Goal: Task Accomplishment & Management: Use online tool/utility

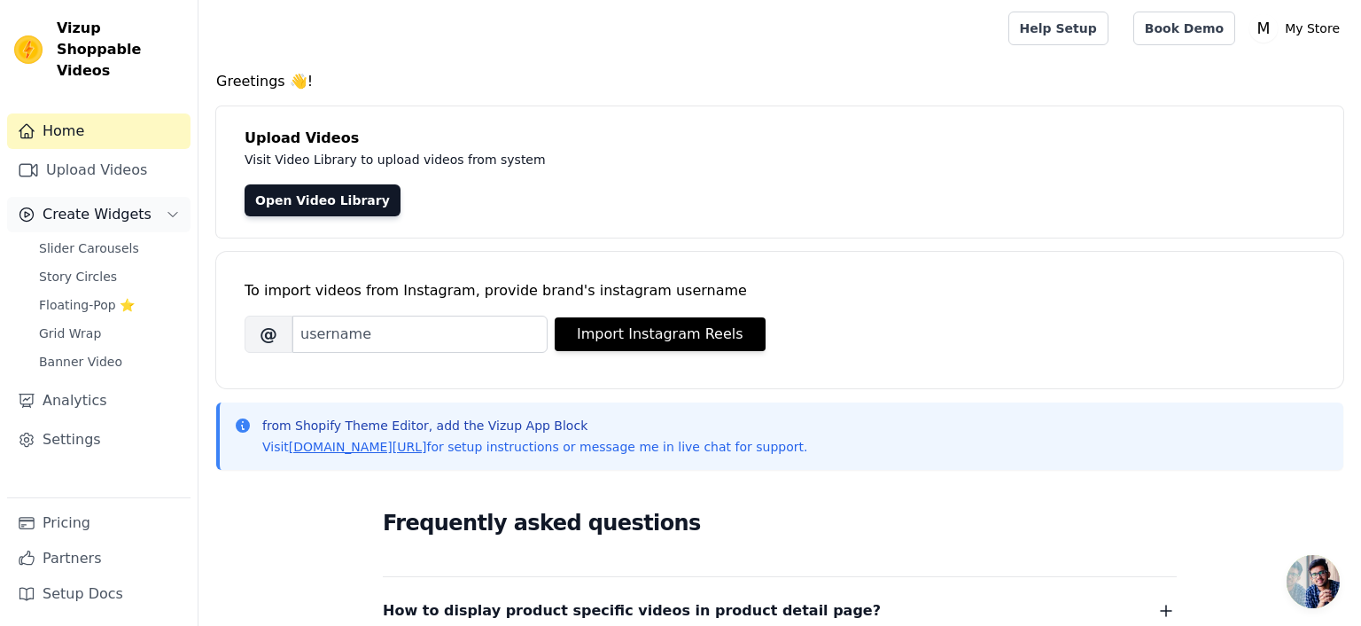
click at [175, 213] on icon "Sidebar" at bounding box center [172, 215] width 9 height 4
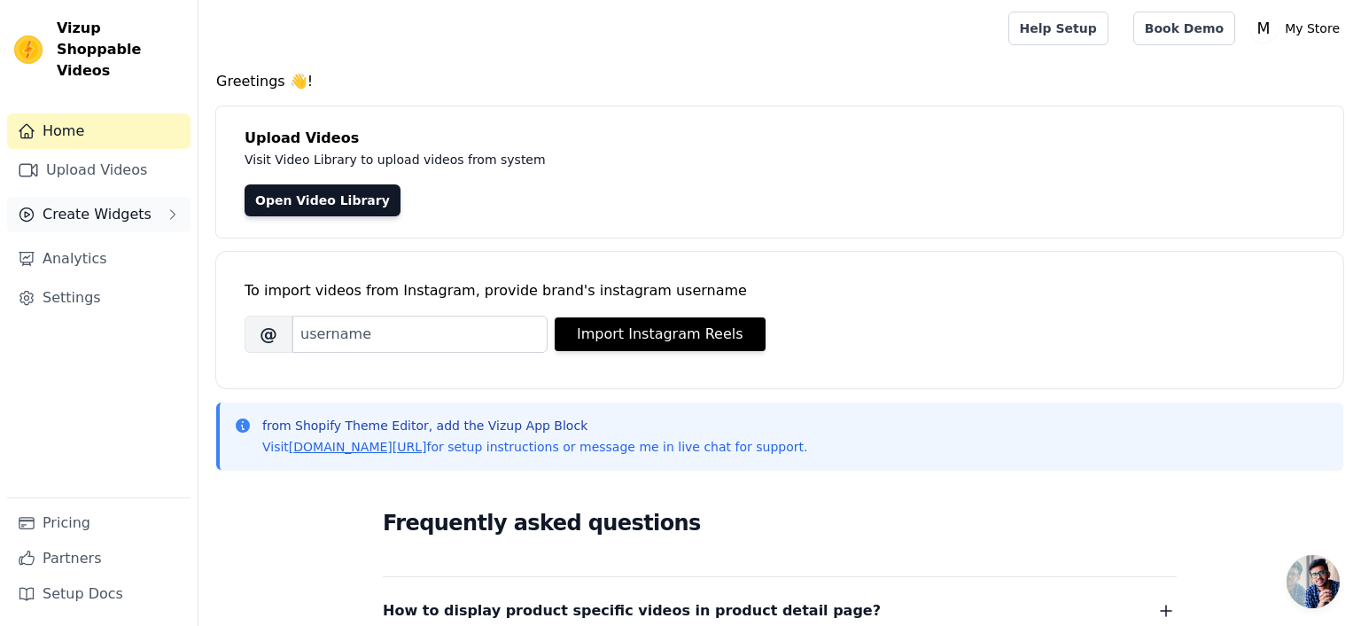
click at [175, 207] on icon "Sidebar" at bounding box center [173, 214] width 14 height 14
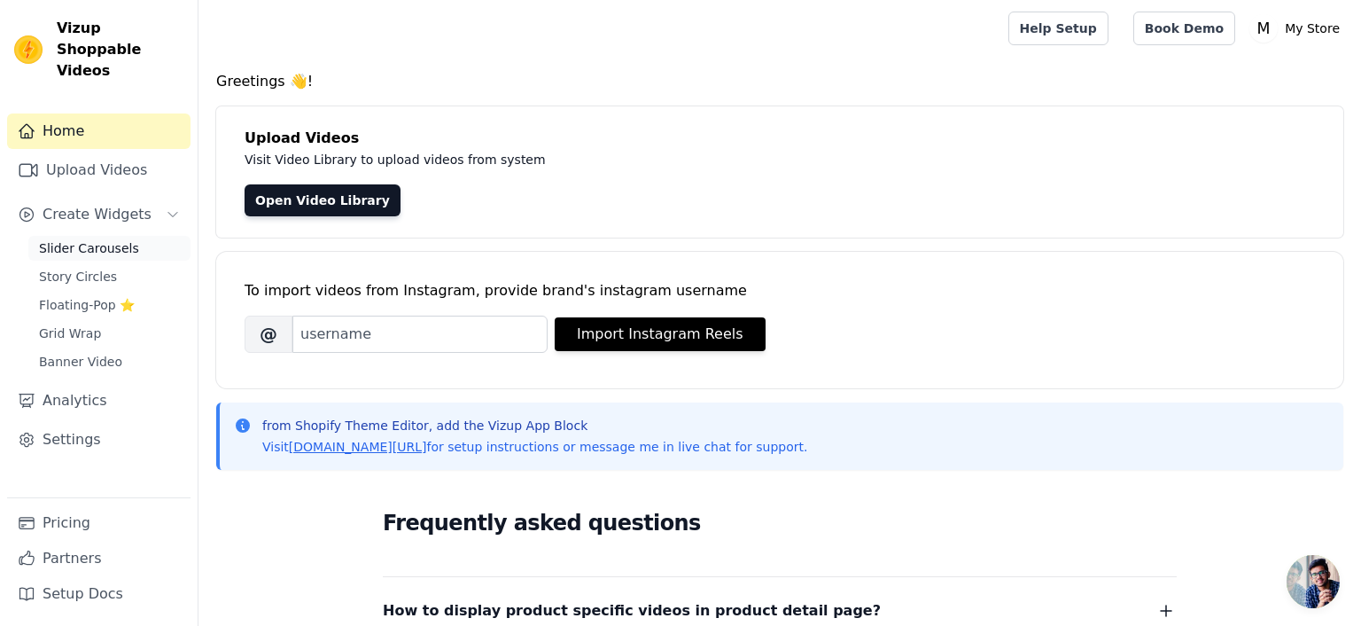
click at [113, 239] on span "Slider Carousels" at bounding box center [89, 248] width 100 height 18
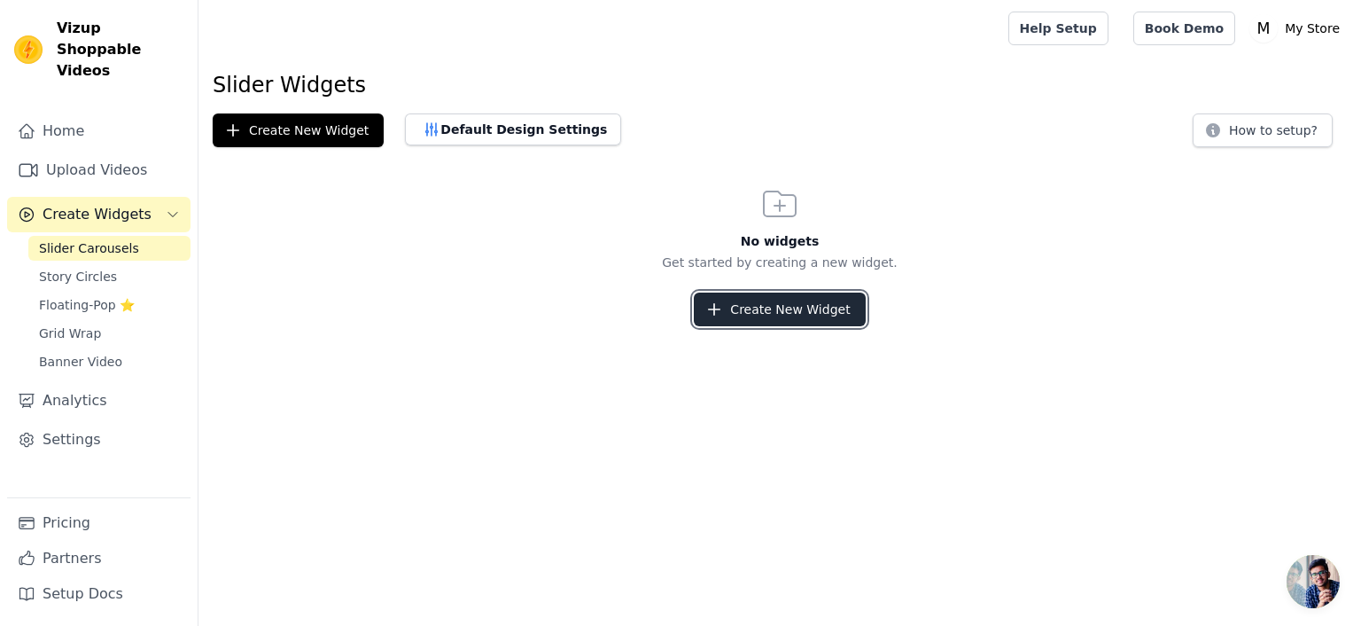
click at [781, 321] on button "Create New Widget" at bounding box center [779, 309] width 171 height 34
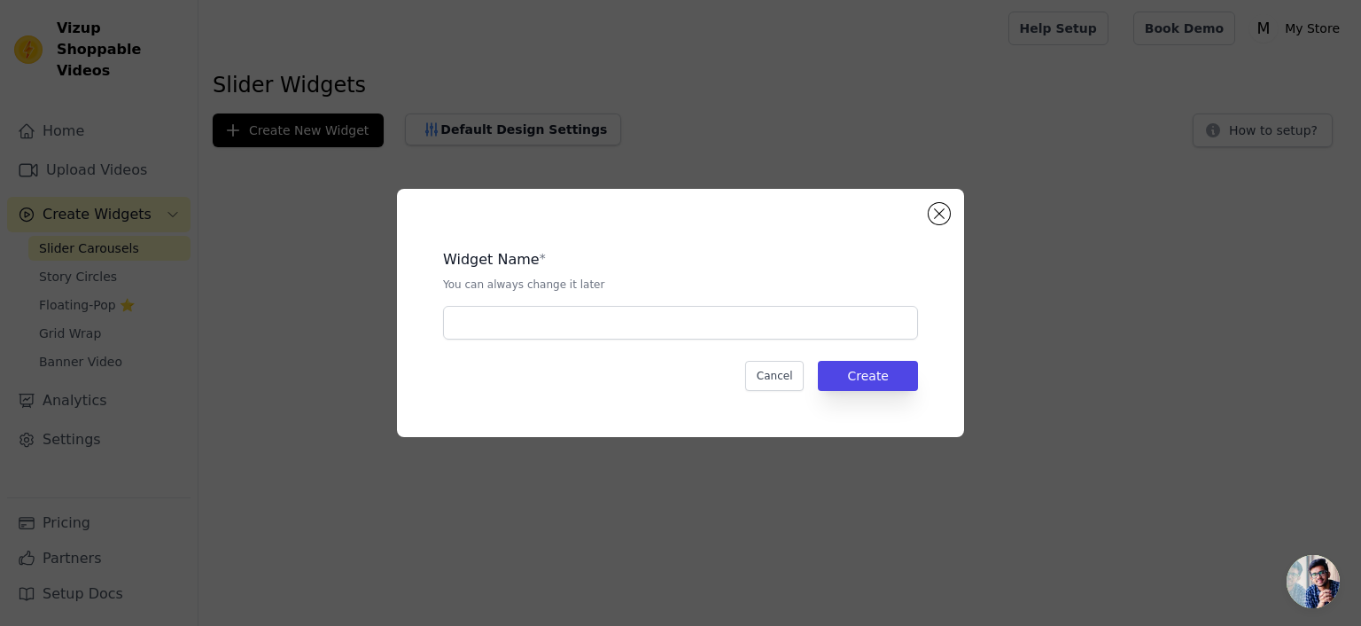
click at [679, 303] on div "Widget Name * You can always change it later" at bounding box center [680, 287] width 475 height 105
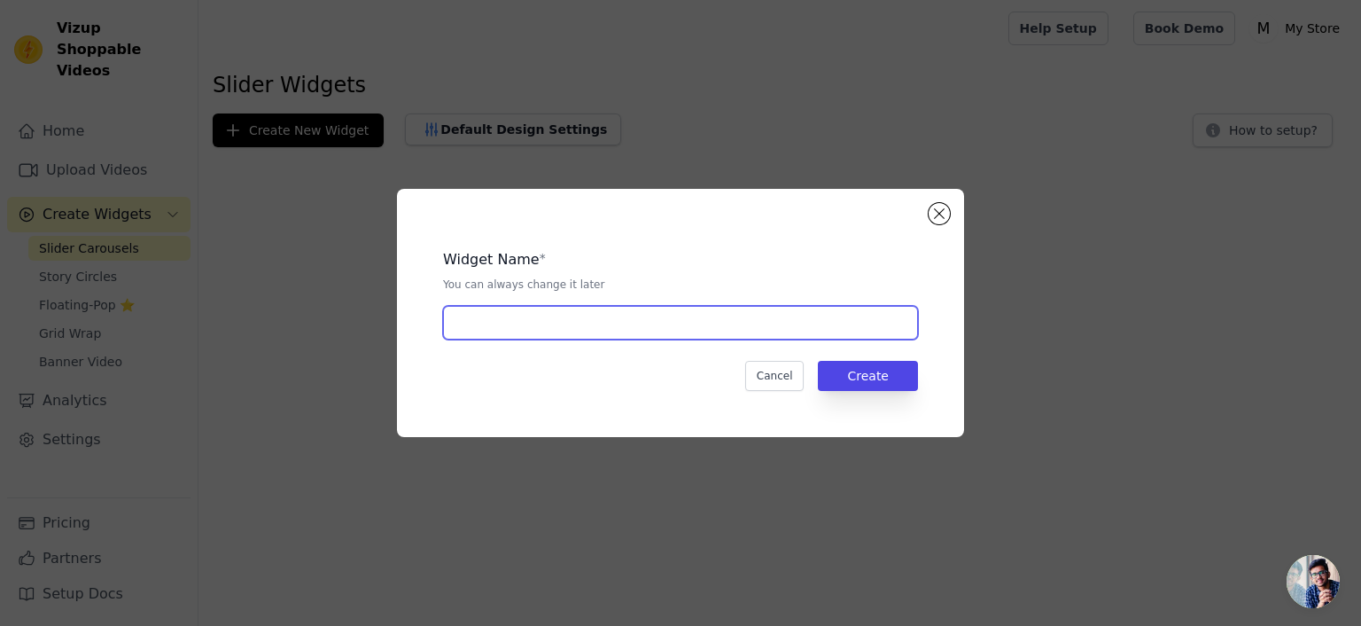
click at [653, 316] on input "text" at bounding box center [680, 323] width 475 height 34
type input "a"
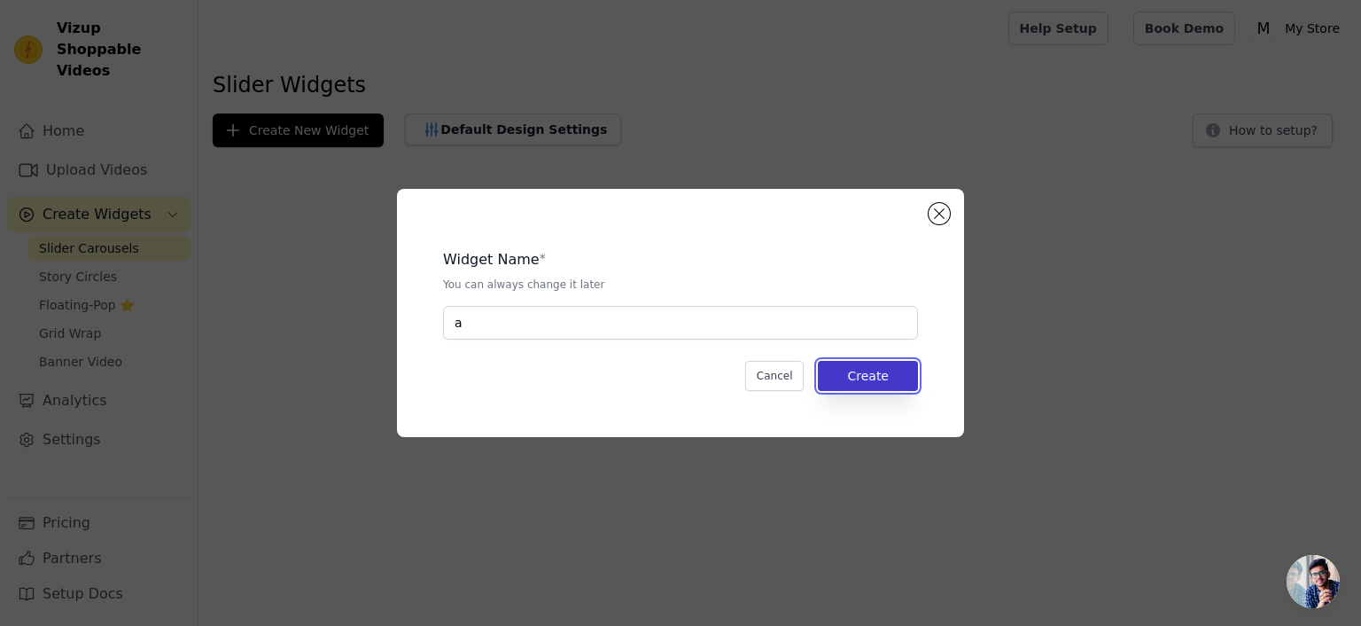
click at [894, 367] on button "Create" at bounding box center [868, 376] width 100 height 30
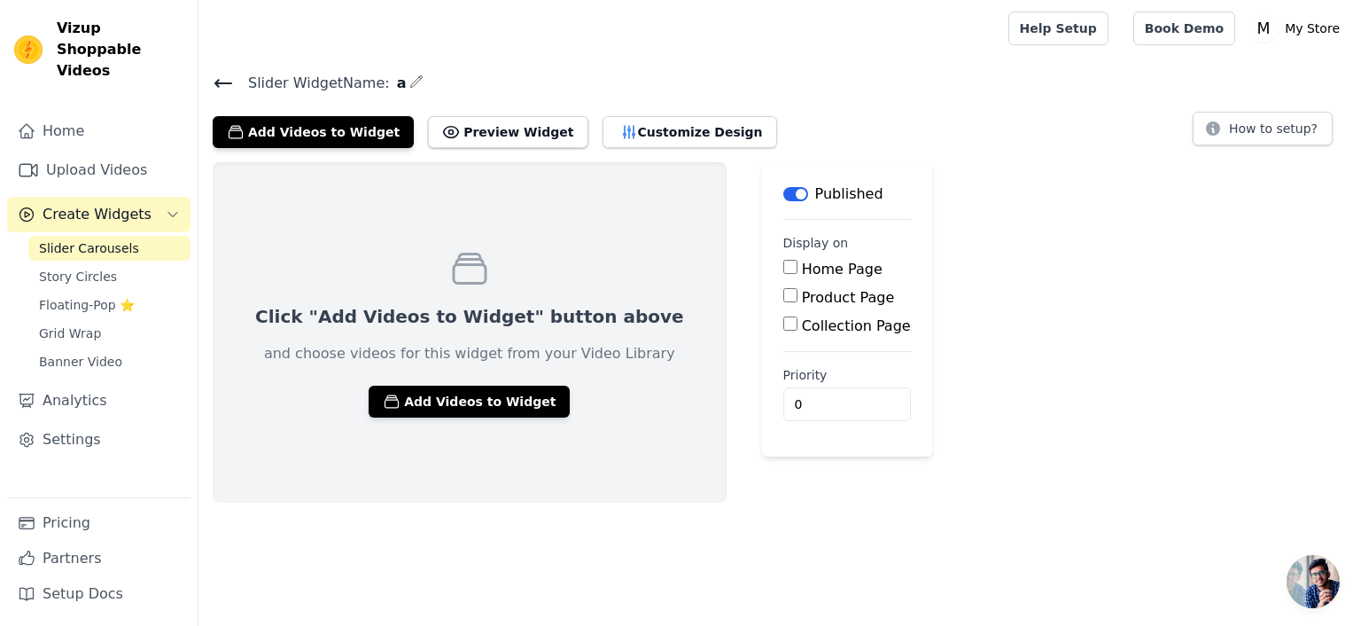
click at [783, 299] on input "Product Page" at bounding box center [790, 295] width 14 height 14
checkbox input "true"
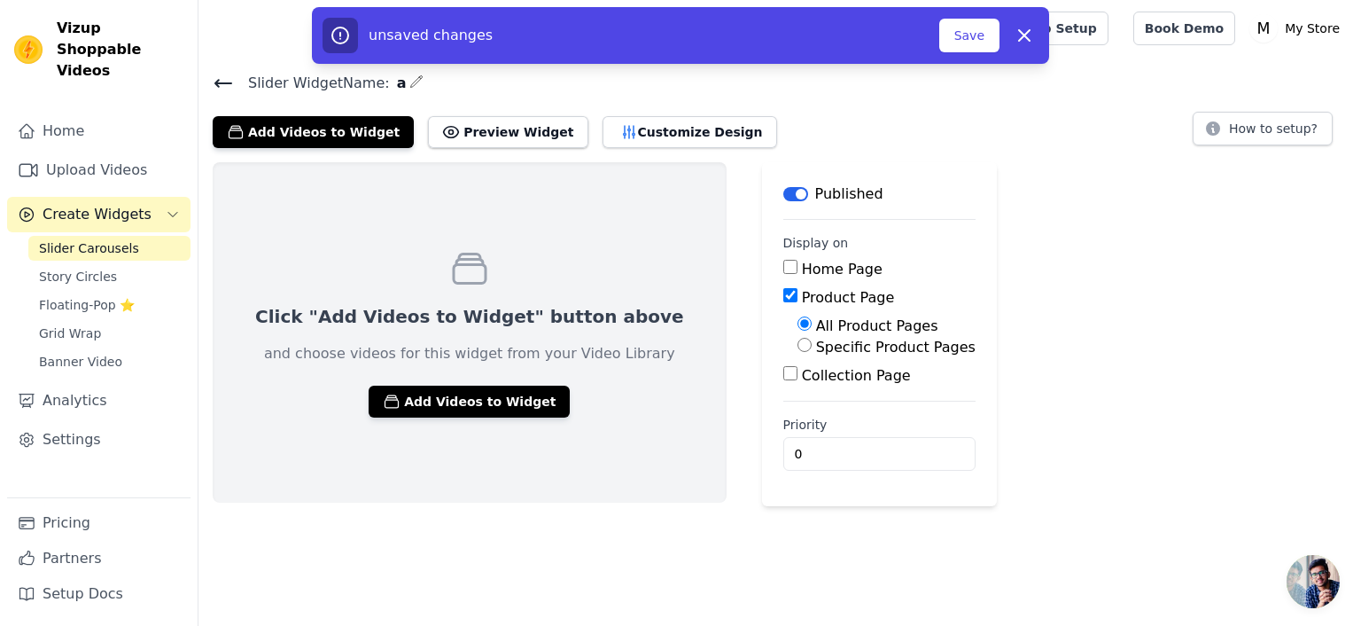
click at [798, 355] on div "Specific Product Pages" at bounding box center [887, 347] width 178 height 21
click at [816, 342] on label "Specific Product Pages" at bounding box center [896, 347] width 160 height 17
click at [798, 342] on input "Specific Product Pages" at bounding box center [805, 345] width 14 height 14
radio input "true"
click at [798, 399] on button "Select Products" at bounding box center [857, 387] width 119 height 30
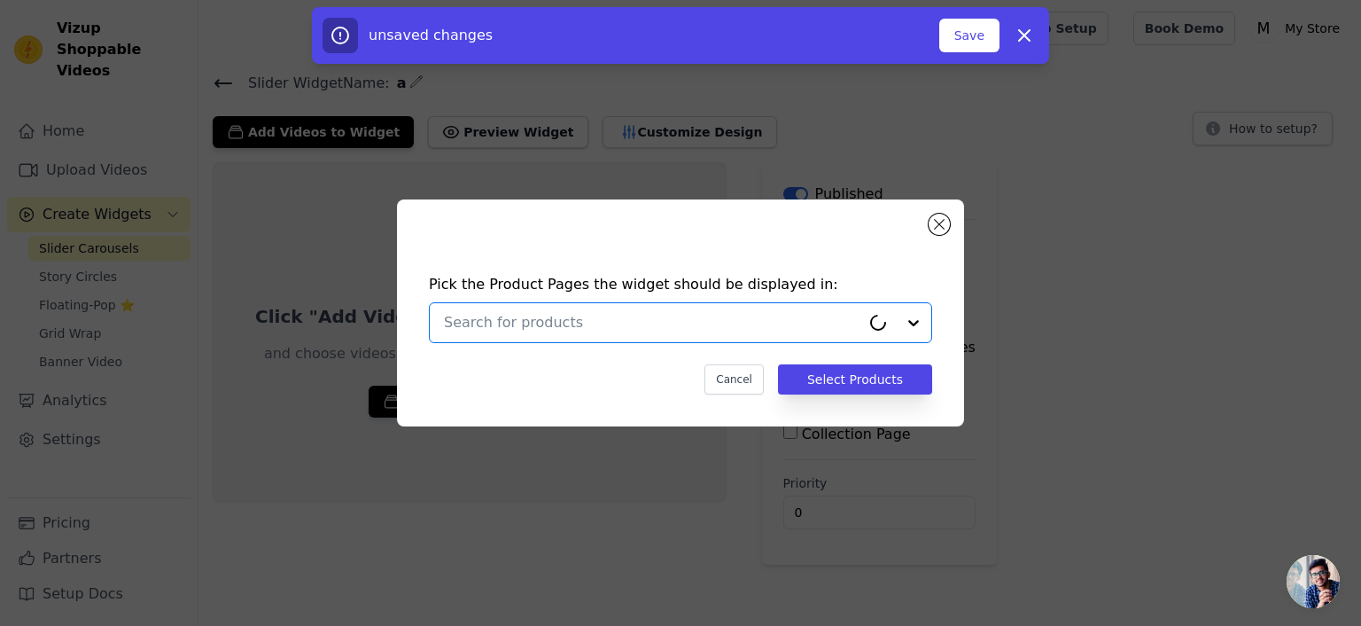
click at [689, 318] on input "text" at bounding box center [652, 322] width 417 height 21
click at [689, 318] on input "text" at bounding box center [670, 322] width 452 height 21
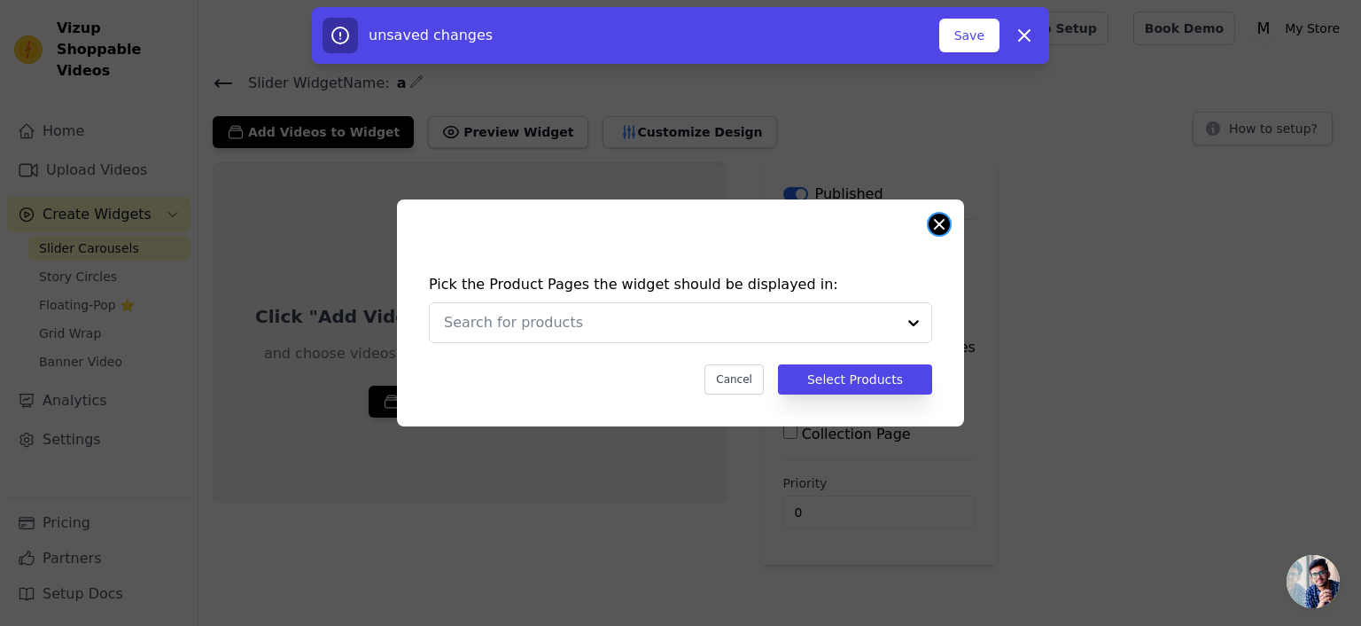
click at [947, 222] on button "Close modal" at bounding box center [939, 224] width 21 height 21
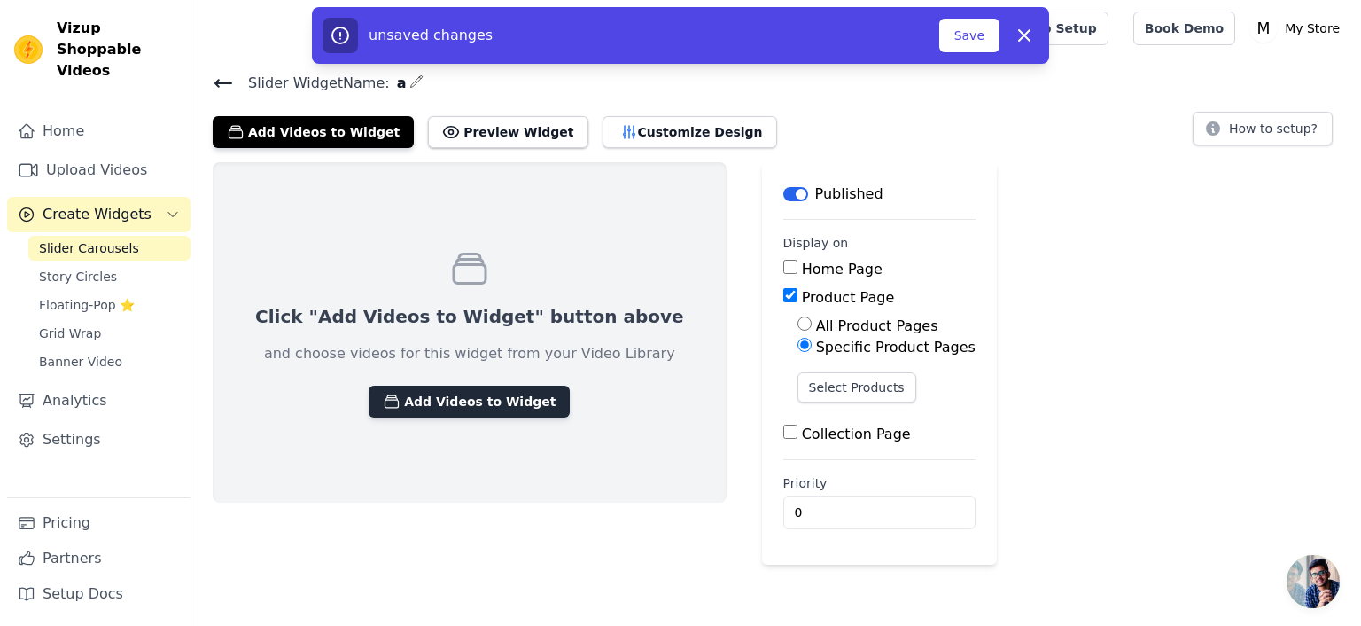
click at [493, 393] on button "Add Videos to Widget" at bounding box center [469, 402] width 201 height 32
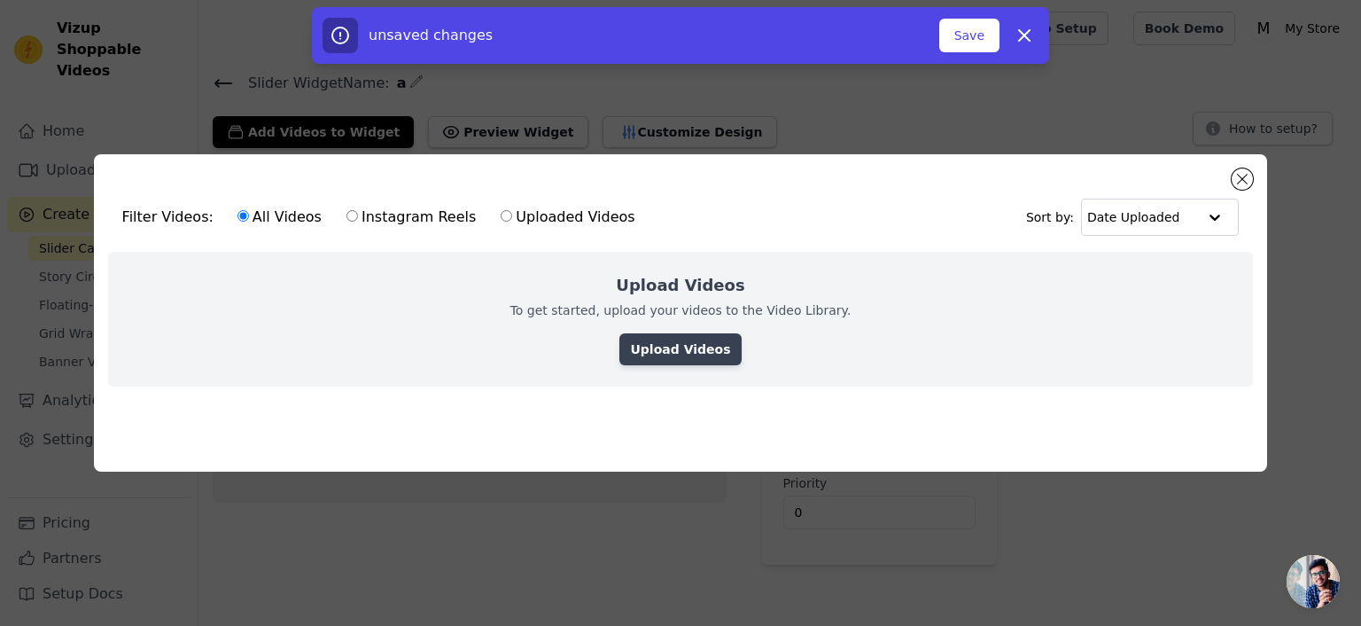
click at [658, 346] on link "Upload Videos" at bounding box center [679, 349] width 121 height 32
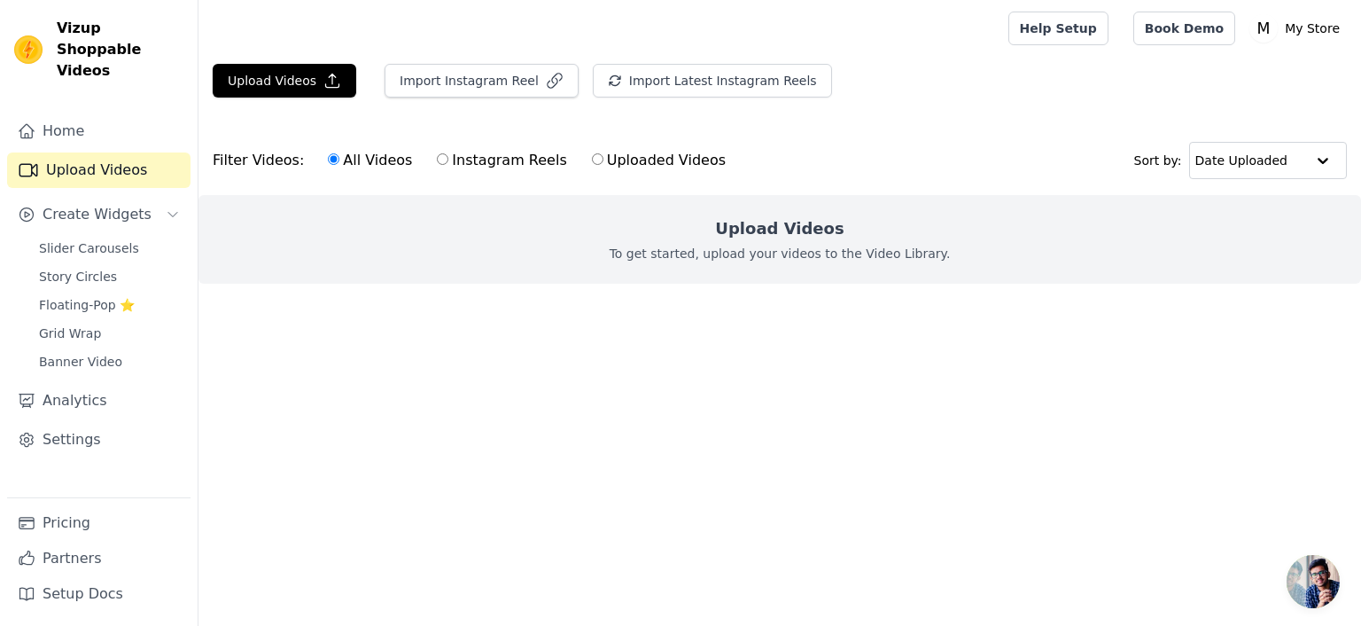
click at [700, 230] on div "Upload Videos To get started, upload your videos to the Video Library." at bounding box center [780, 239] width 1163 height 89
click at [697, 269] on div "Upload Videos To get started, upload your videos to the Video Library." at bounding box center [780, 239] width 1163 height 89
click at [73, 530] on link "Pricing" at bounding box center [98, 522] width 183 height 35
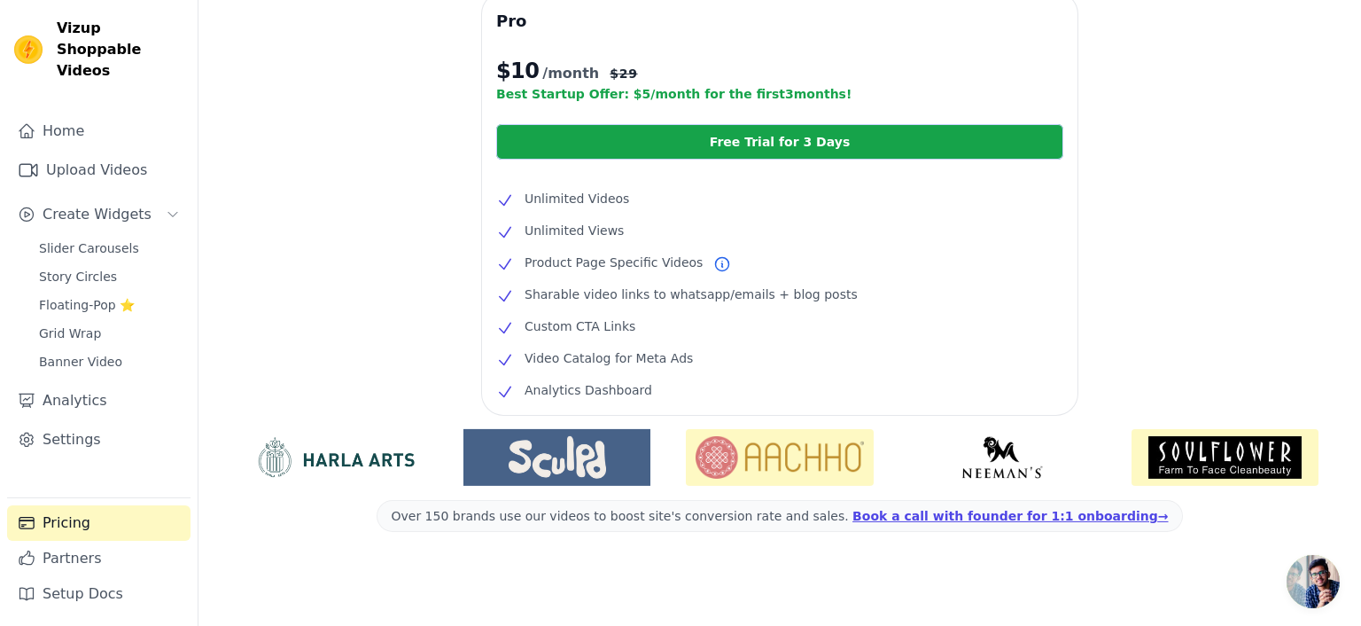
scroll to position [436, 0]
